Goal: Transaction & Acquisition: Purchase product/service

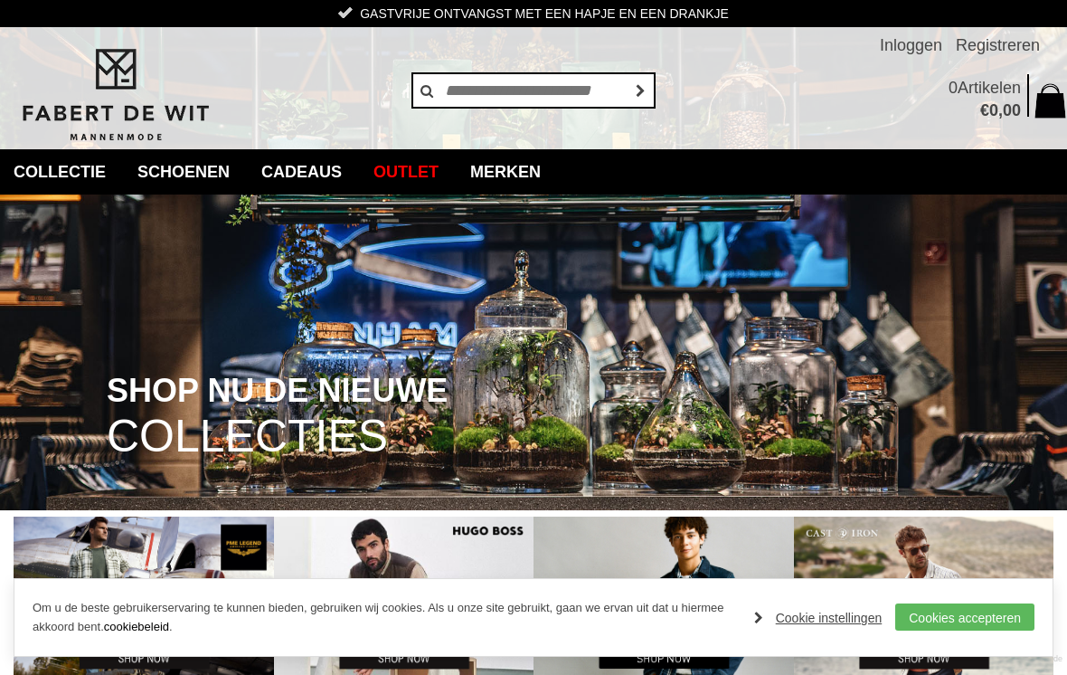
click at [994, 605] on link "Cookies accepteren" at bounding box center [965, 616] width 139 height 27
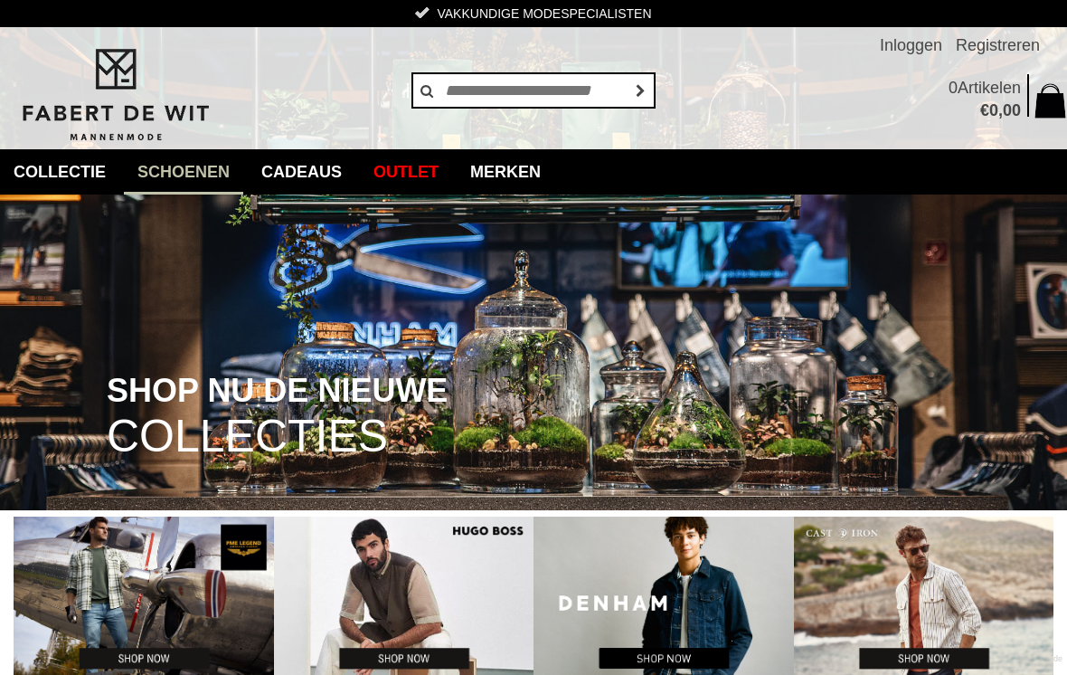
click at [0, 0] on span "Categorieën" at bounding box center [0, 0] width 0 height 0
click at [0, 0] on span "Merken" at bounding box center [0, 0] width 0 height 0
click at [0, 0] on link "Meer.." at bounding box center [0, 0] width 0 height 0
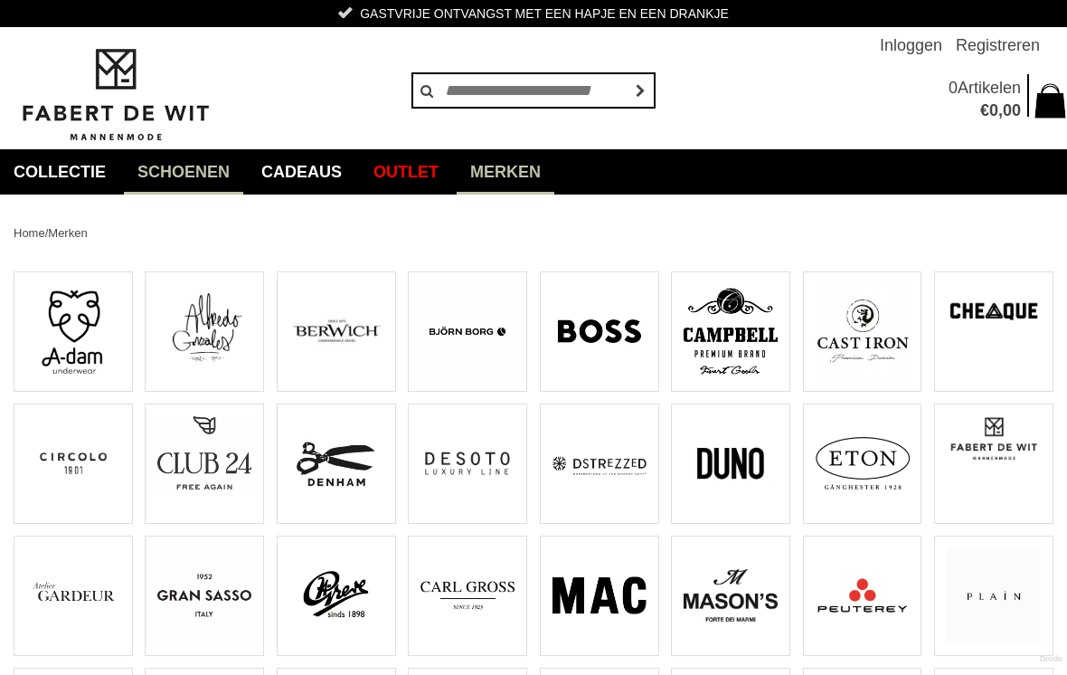
click at [0, 0] on span "Categorieën" at bounding box center [0, 0] width 0 height 0
click at [0, 0] on span "Merken" at bounding box center [0, 0] width 0 height 0
click at [0, 0] on link "Overhemden" at bounding box center [0, 0] width 0 height 0
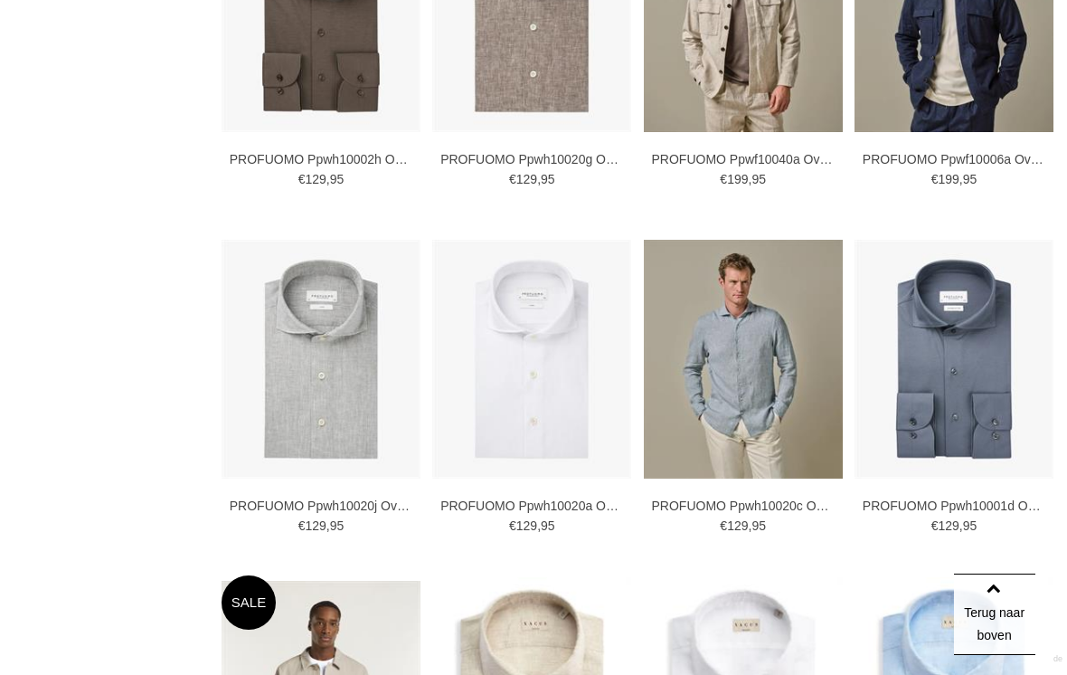
scroll to position [2179, 0]
